Goal: Information Seeking & Learning: Find specific fact

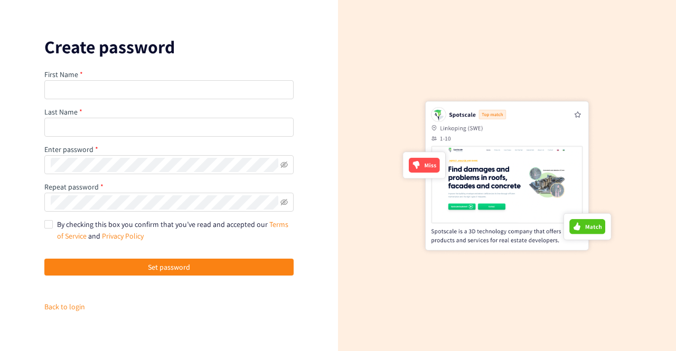
type input "[PERSON_NAME]"
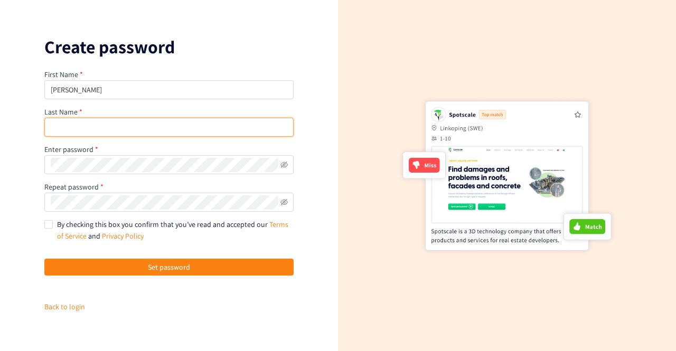
click at [96, 134] on input "text" at bounding box center [168, 127] width 249 height 19
type input "Grancic"
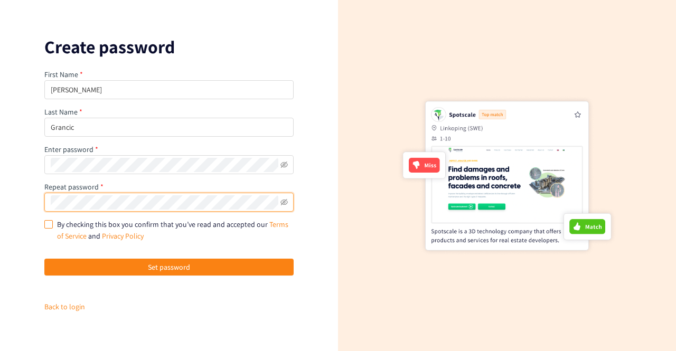
click at [48, 221] on input "By checking this box you confirm that you’ve read and accepted our Terms of Ser…" at bounding box center [47, 223] width 7 height 7
checkbox input "true"
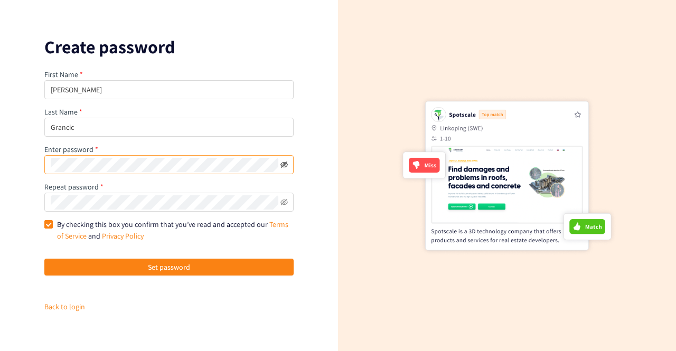
click at [284, 166] on icon "eye-invisible" at bounding box center [285, 165] width 2 height 2
click at [285, 203] on icon "eye-invisible" at bounding box center [283, 202] width 7 height 7
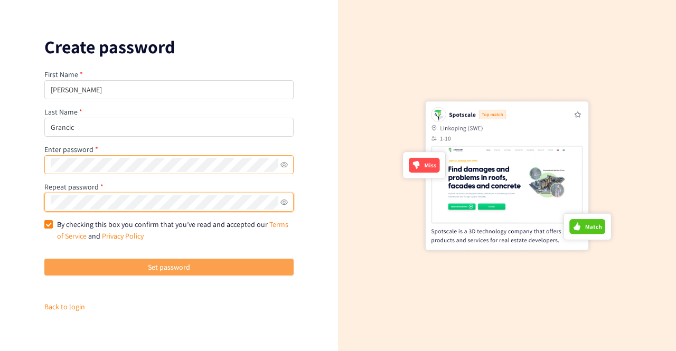
click at [221, 259] on button "Set password" at bounding box center [168, 267] width 249 height 17
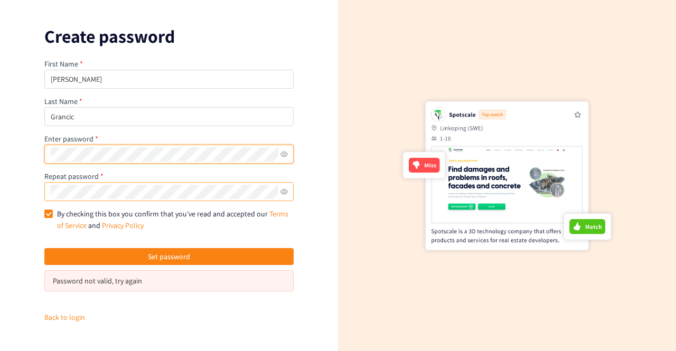
click at [30, 153] on div "Create password First Name [PERSON_NAME] Last Name Grancic Enter password Repea…" at bounding box center [169, 175] width 338 height 351
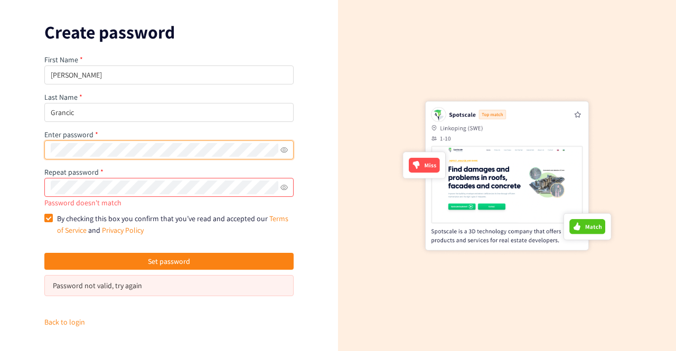
click at [18, 155] on div "Create password First Name [PERSON_NAME] Last Name Grancic Enter password Repea…" at bounding box center [169, 175] width 338 height 351
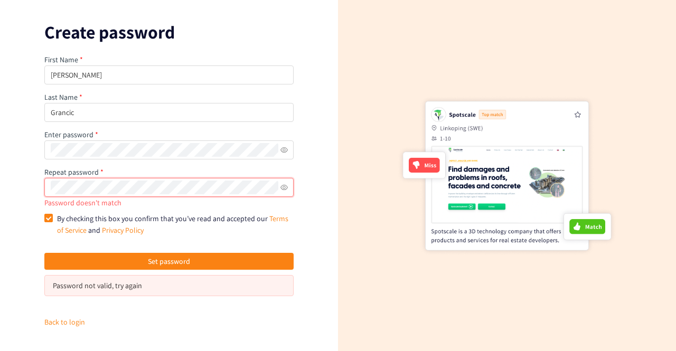
click at [31, 177] on div "Create password First Name [PERSON_NAME] Last Name Grancic Enter password Repea…" at bounding box center [169, 175] width 338 height 351
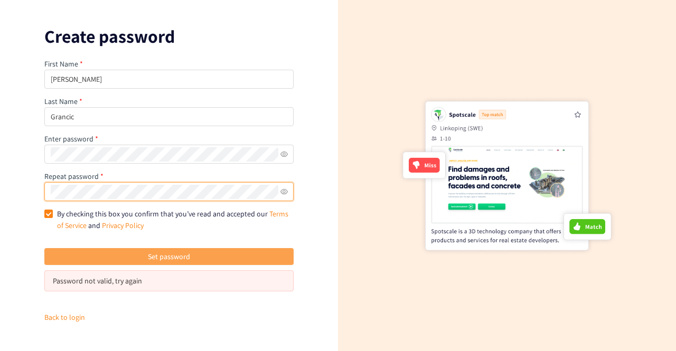
click at [150, 253] on span "Set password" at bounding box center [169, 257] width 42 height 12
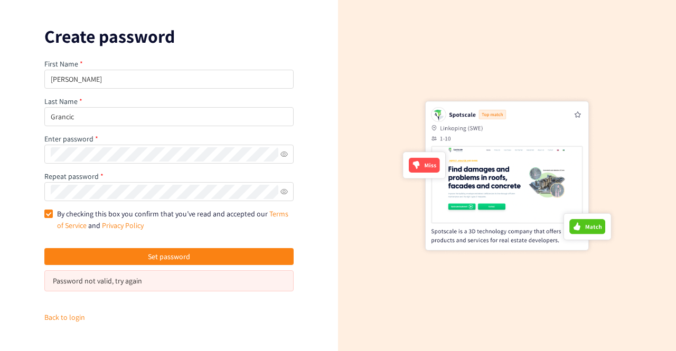
click at [119, 281] on div "Password not valid, try again" at bounding box center [169, 281] width 232 height 12
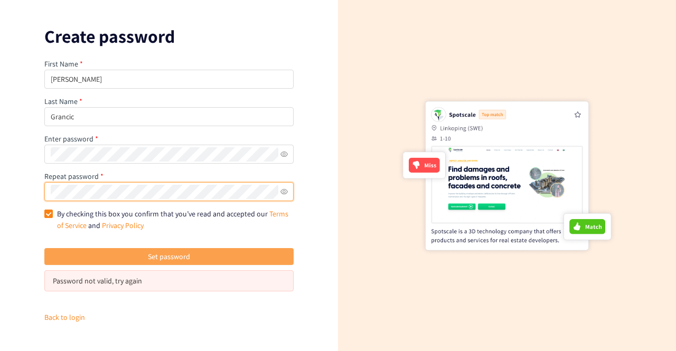
click at [118, 256] on button "Set password" at bounding box center [168, 256] width 249 height 17
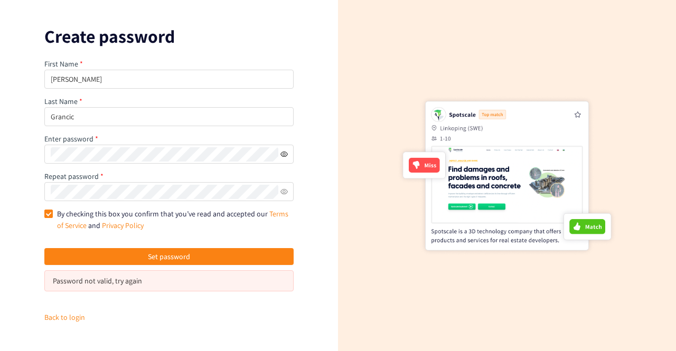
click at [285, 155] on icon "eye" at bounding box center [283, 153] width 7 height 7
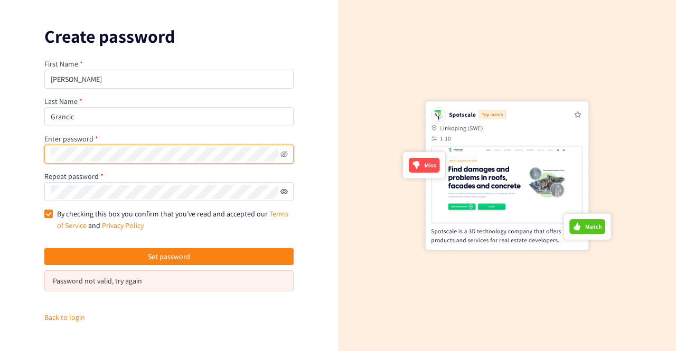
click at [286, 192] on icon "eye" at bounding box center [283, 191] width 7 height 7
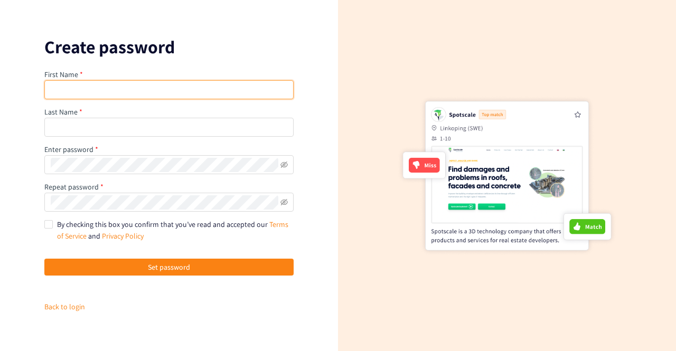
click at [110, 88] on input "text" at bounding box center [168, 89] width 249 height 19
type input "[PERSON_NAME]"
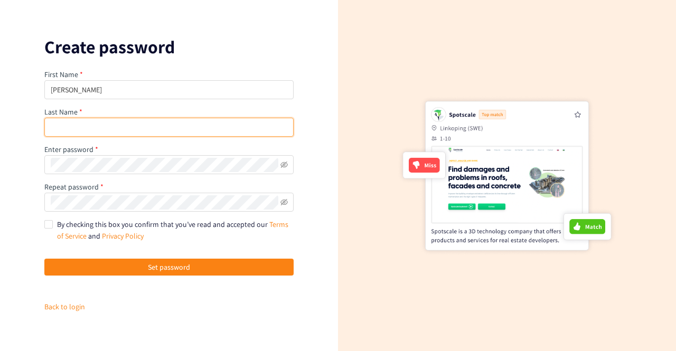
click at [106, 126] on input "text" at bounding box center [168, 127] width 249 height 19
type input "Grancic"
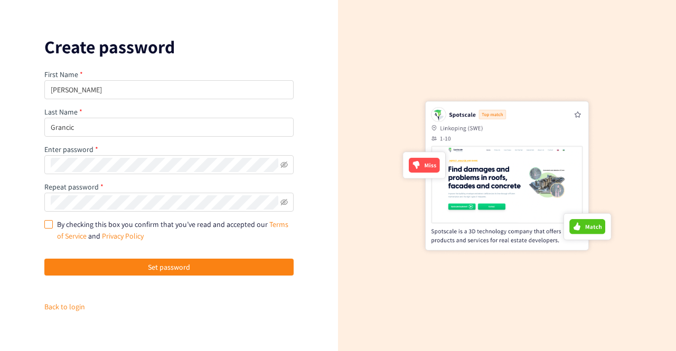
click at [48, 227] on input "By checking this box you confirm that you’ve read and accepted our Terms of Ser…" at bounding box center [47, 223] width 7 height 7
checkbox input "true"
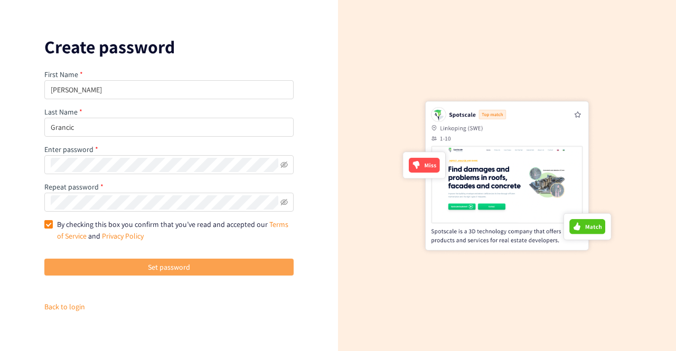
click at [92, 272] on button "Set password" at bounding box center [168, 267] width 249 height 17
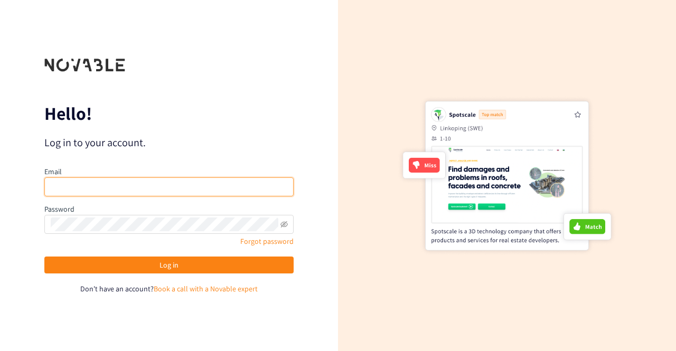
click at [123, 189] on input "email" at bounding box center [168, 186] width 249 height 19
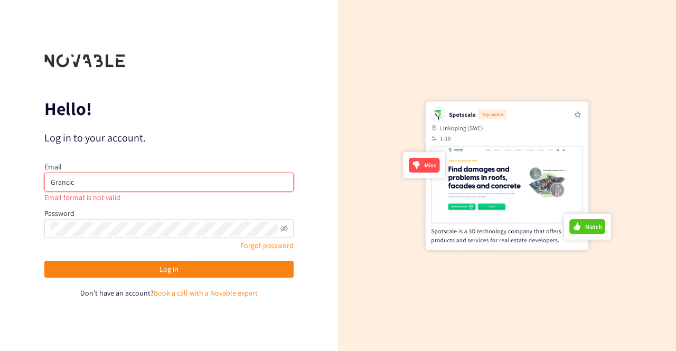
drag, startPoint x: 94, startPoint y: 181, endPoint x: 21, endPoint y: 176, distance: 73.0
click at [21, 176] on div "Hello! Log in to your account. Email Grancic Email format is not valid Password…" at bounding box center [169, 175] width 338 height 351
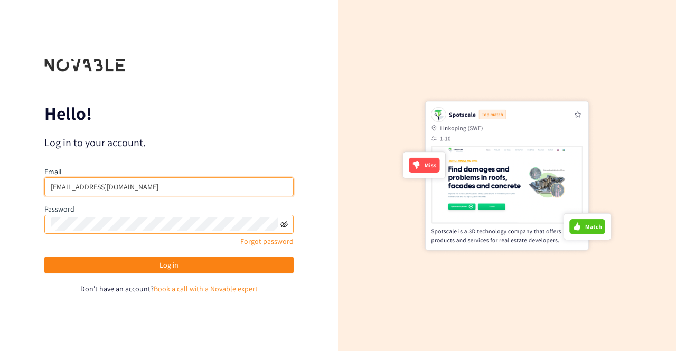
click at [285, 225] on icon "eye-invisible" at bounding box center [283, 224] width 7 height 7
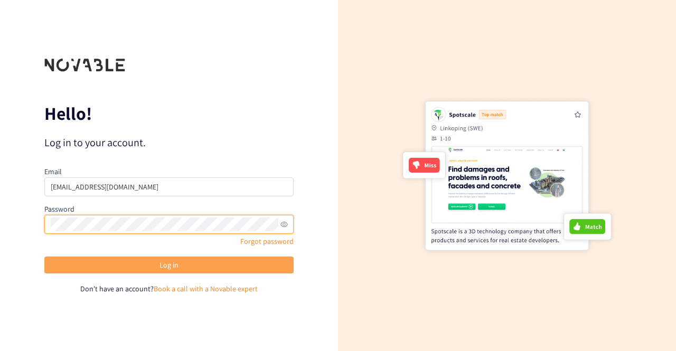
click at [206, 265] on button "Log in" at bounding box center [168, 265] width 249 height 17
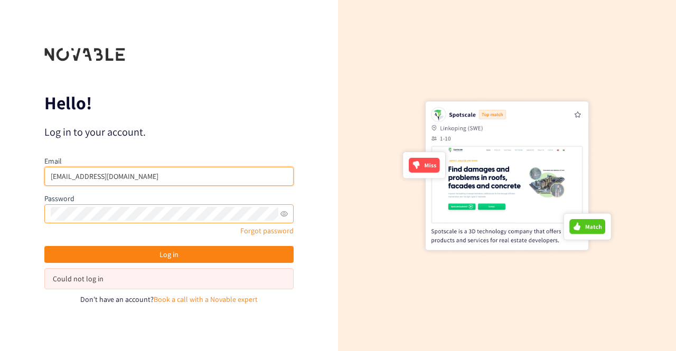
click at [72, 178] on input "granccic.j@pg.com" at bounding box center [168, 176] width 249 height 19
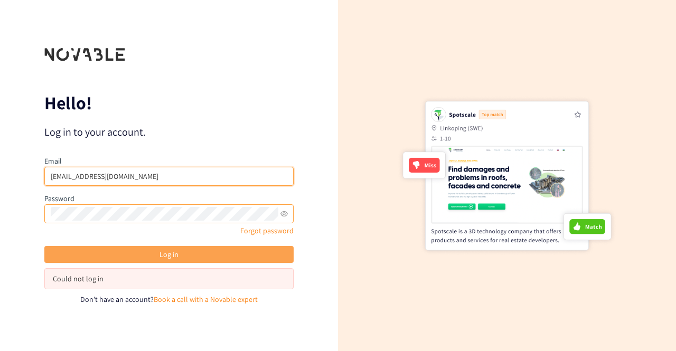
type input "grancic.j@pg.com"
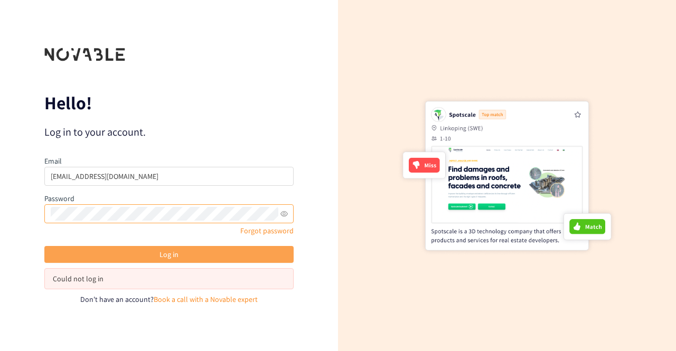
click at [111, 253] on button "Log in" at bounding box center [168, 254] width 249 height 17
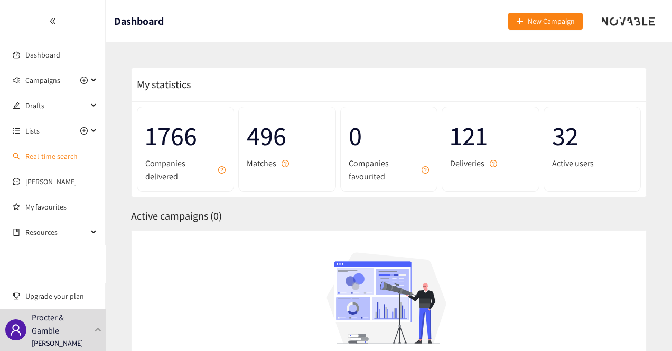
click at [44, 155] on link "Real-time search" at bounding box center [51, 157] width 52 height 10
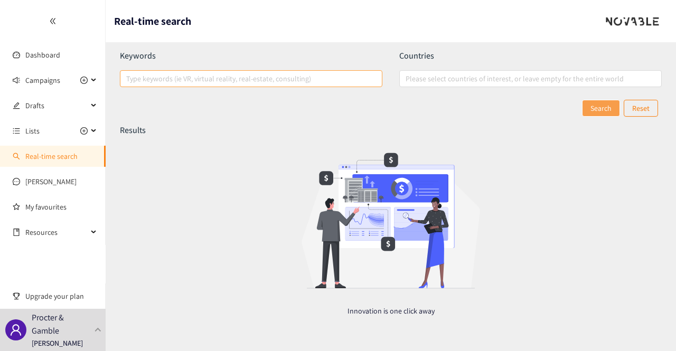
click at [250, 77] on div at bounding box center [246, 78] width 247 height 13
click at [128, 77] on input "Type keywords (ie VR, virtual reality, real-estate, consulting)" at bounding box center [127, 78] width 2 height 13
type input "5flow"
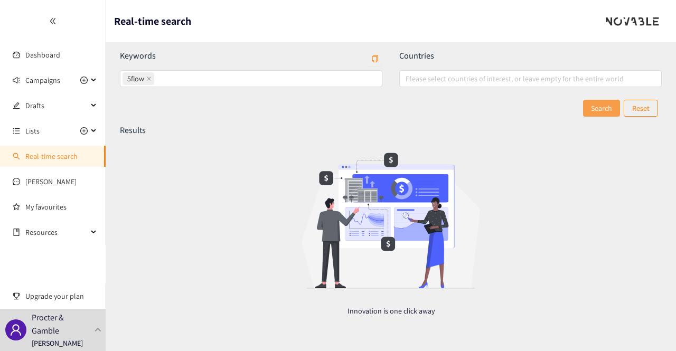
click at [592, 114] on span "Search" at bounding box center [601, 108] width 21 height 12
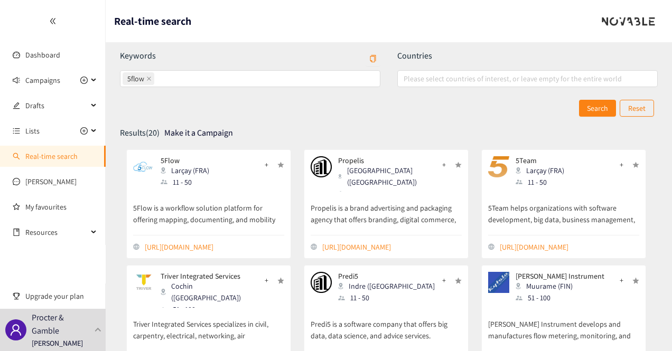
click at [220, 222] on p "5Flow is a workflow solution platform for offering mapping, documenting, and mo…" at bounding box center [208, 209] width 151 height 35
click at [280, 165] on div "button" at bounding box center [280, 165] width 7 height 7
click at [457, 166] on div "button" at bounding box center [458, 165] width 7 height 7
click at [174, 168] on div "Larçay (FRA)" at bounding box center [188, 171] width 55 height 12
click at [177, 246] on link "https://www.5flow.com" at bounding box center [214, 247] width 139 height 12
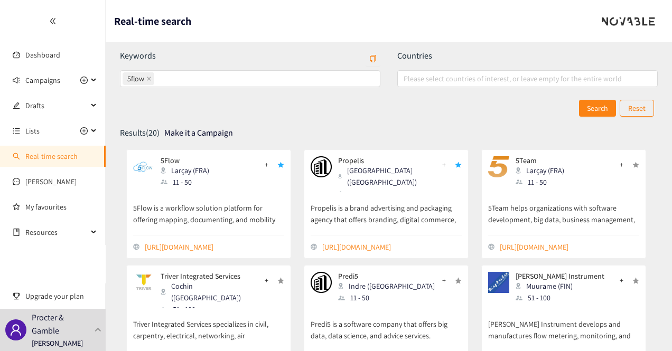
click at [241, 219] on p "5Flow is a workflow solution platform for offering mapping, documenting, and mo…" at bounding box center [208, 209] width 151 height 35
click at [167, 158] on p "5Flow" at bounding box center [185, 160] width 49 height 8
click at [267, 164] on span "+" at bounding box center [267, 165] width 4 height 12
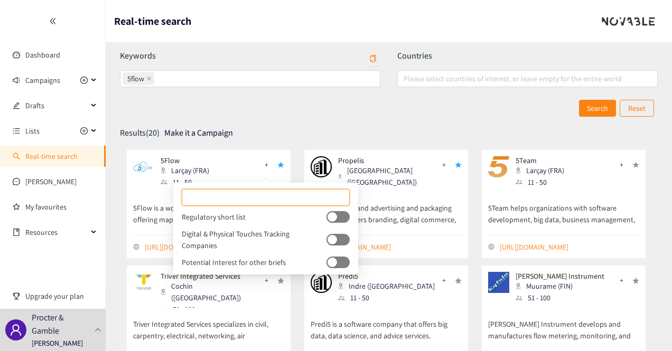
click at [379, 127] on div "Results (20) Make it a Campaign" at bounding box center [389, 133] width 538 height 17
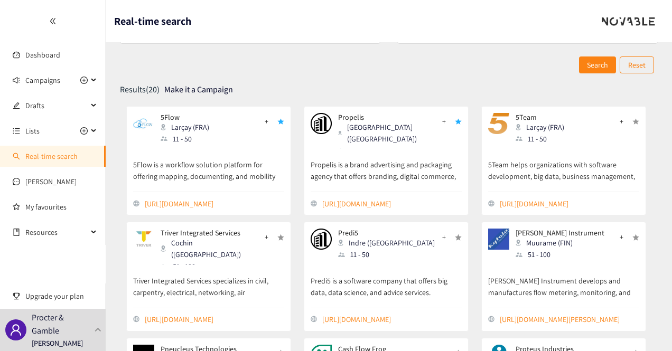
scroll to position [41, 0]
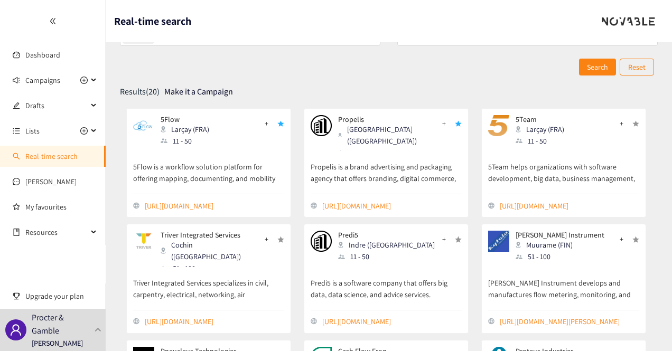
click at [240, 179] on p "5Flow is a workflow solution platform for offering mapping, documenting, and mo…" at bounding box center [208, 167] width 151 height 35
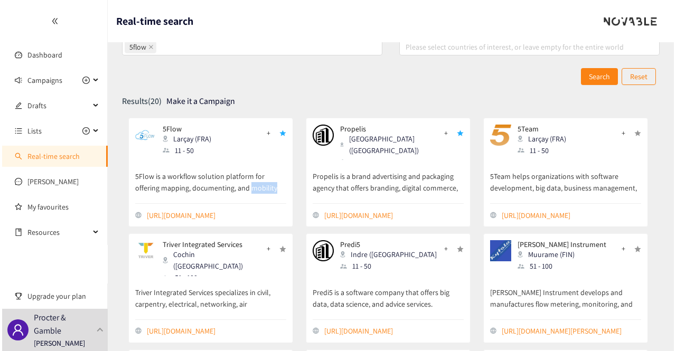
scroll to position [0, 0]
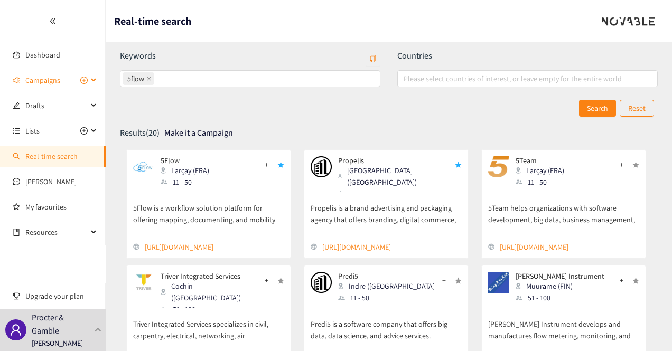
click at [93, 82] on div "Campaigns" at bounding box center [53, 80] width 106 height 21
click at [42, 83] on span "Campaigns" at bounding box center [42, 80] width 35 height 21
click at [39, 177] on link "Scott" at bounding box center [50, 182] width 51 height 10
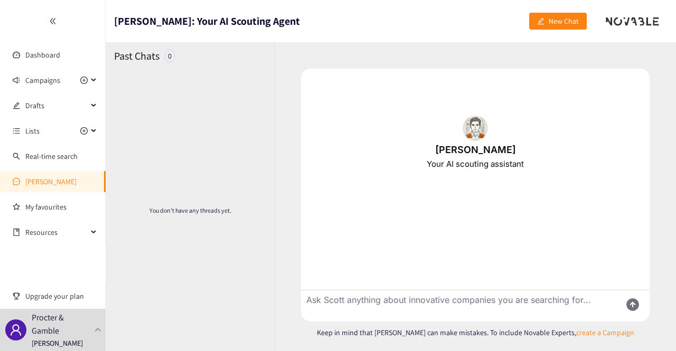
click at [363, 302] on textarea "Ask Scott anything about innovative companies you are searching for..." at bounding box center [457, 305] width 312 height 31
type textarea "hi - do we have any assessment of 5FLOW solution and services"
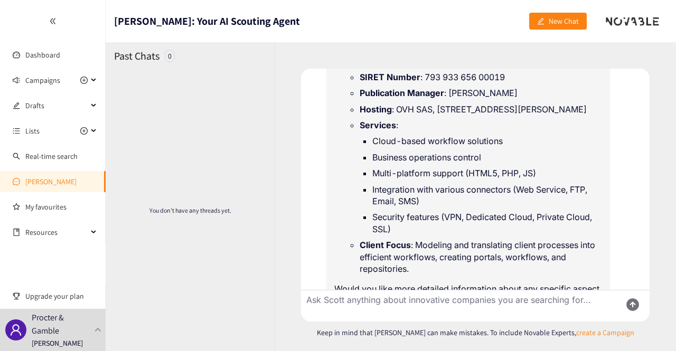
scroll to position [561, 0]
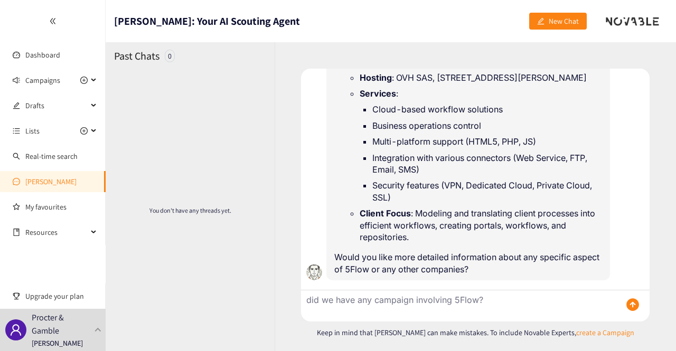
type textarea "did we have any campaign involving 5Flow?"
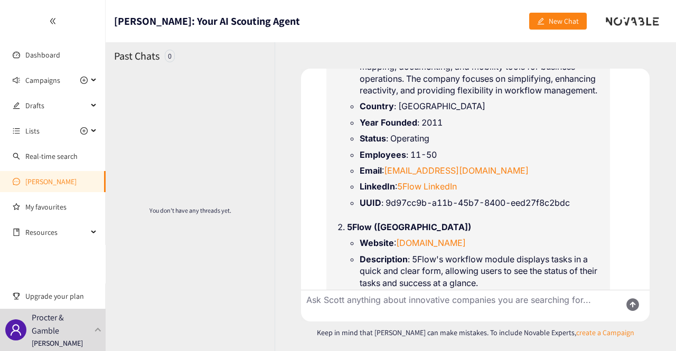
scroll to position [124, 0]
